Goal: Transaction & Acquisition: Download file/media

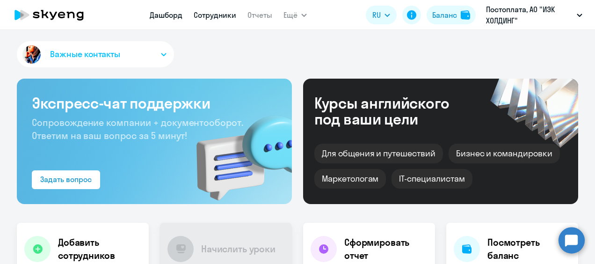
click at [202, 15] on link "Сотрудники" at bounding box center [215, 14] width 43 height 9
select select "30"
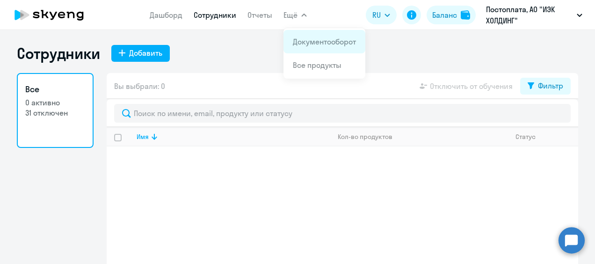
click at [302, 38] on link "Документооборот" at bounding box center [324, 41] width 63 height 9
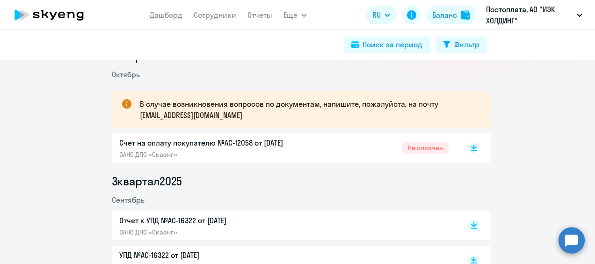
scroll to position [234, 0]
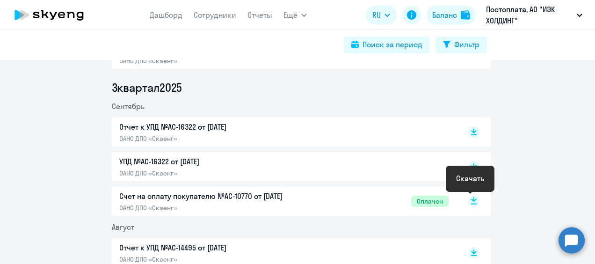
click at [476, 203] on rect at bounding box center [473, 201] width 11 height 11
